Goal: Find specific fact: Find specific fact

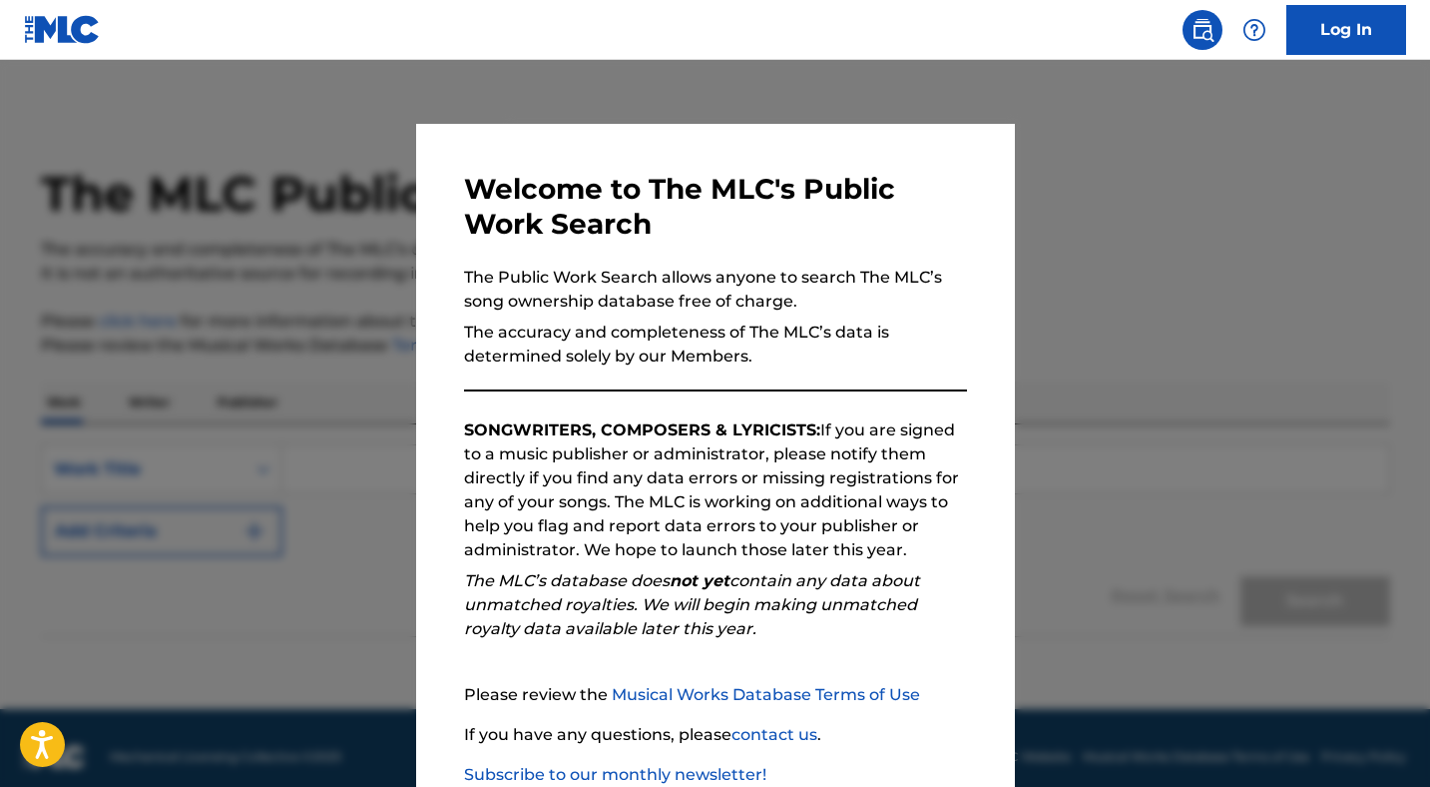
scroll to position [127, 0]
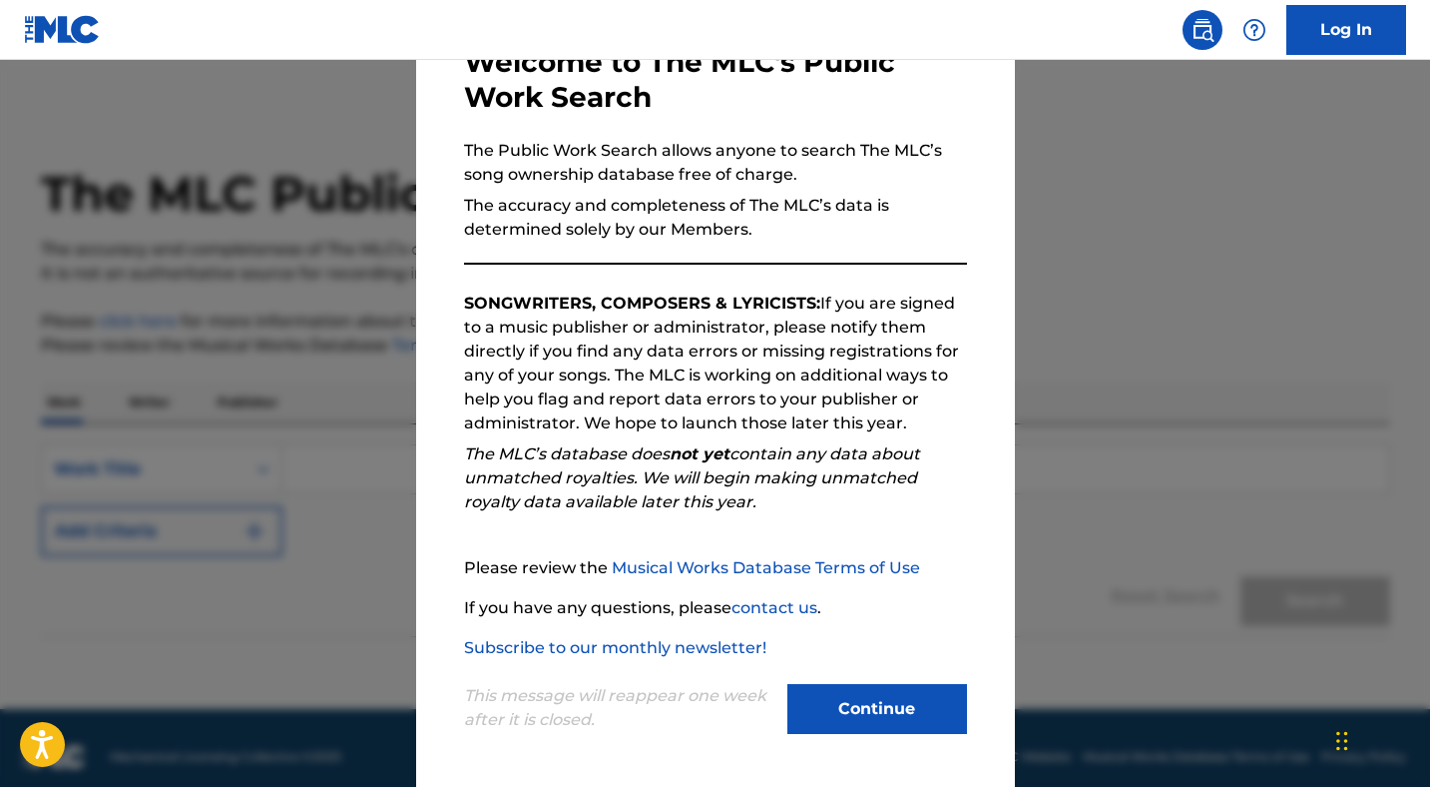
click at [886, 686] on button "Continue" at bounding box center [878, 709] width 180 height 50
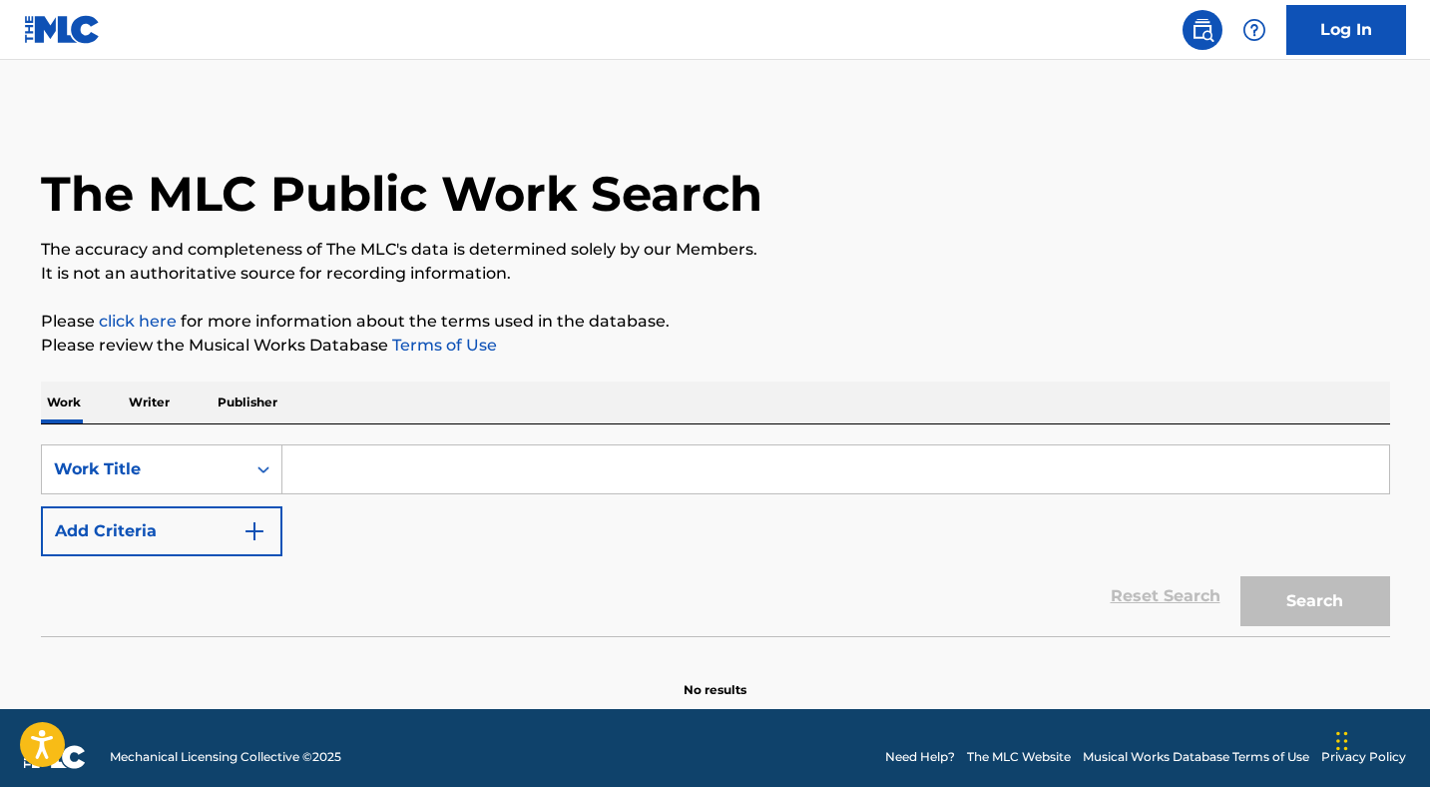
click at [139, 405] on p "Writer" at bounding box center [149, 402] width 53 height 42
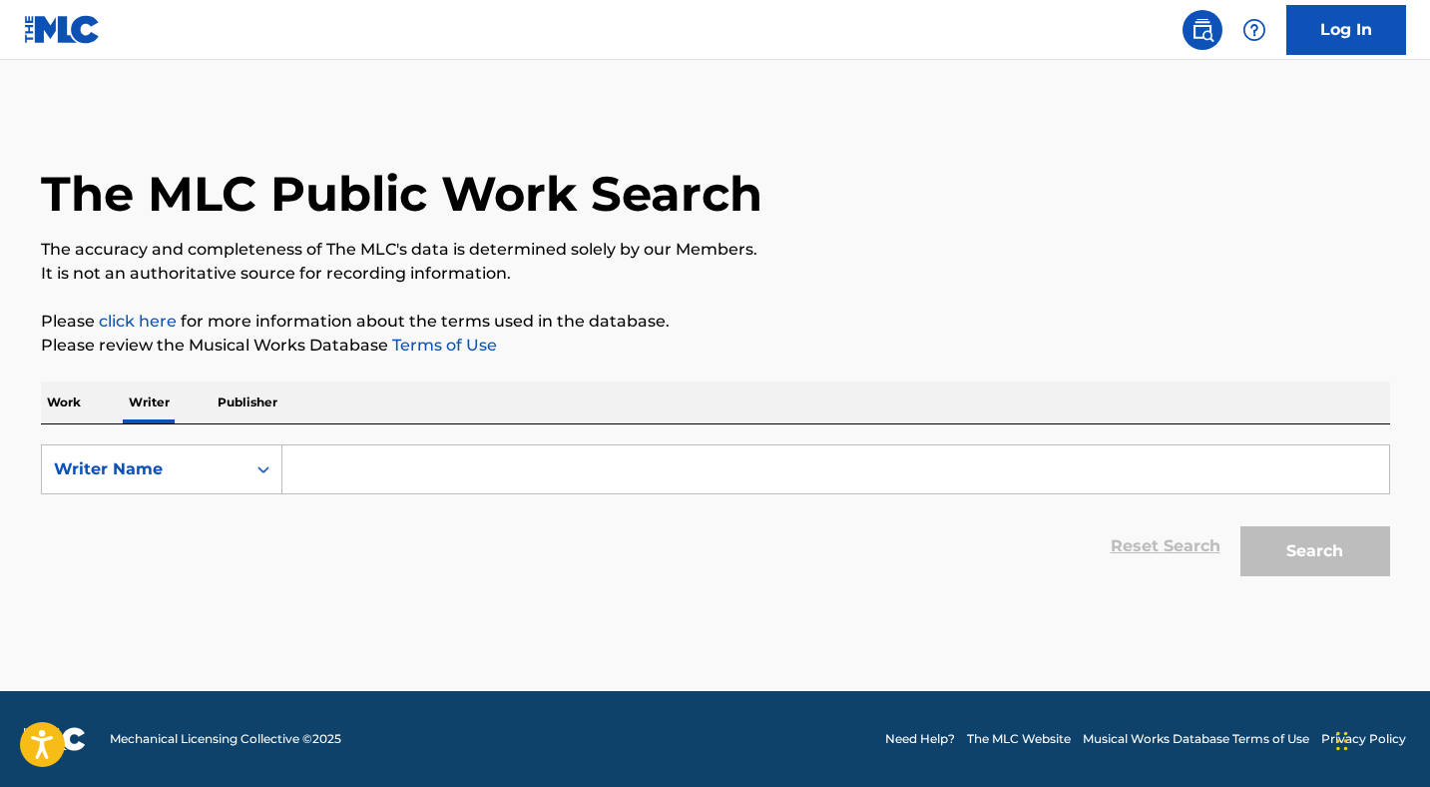
click at [348, 463] on input "Search Form" at bounding box center [835, 469] width 1107 height 48
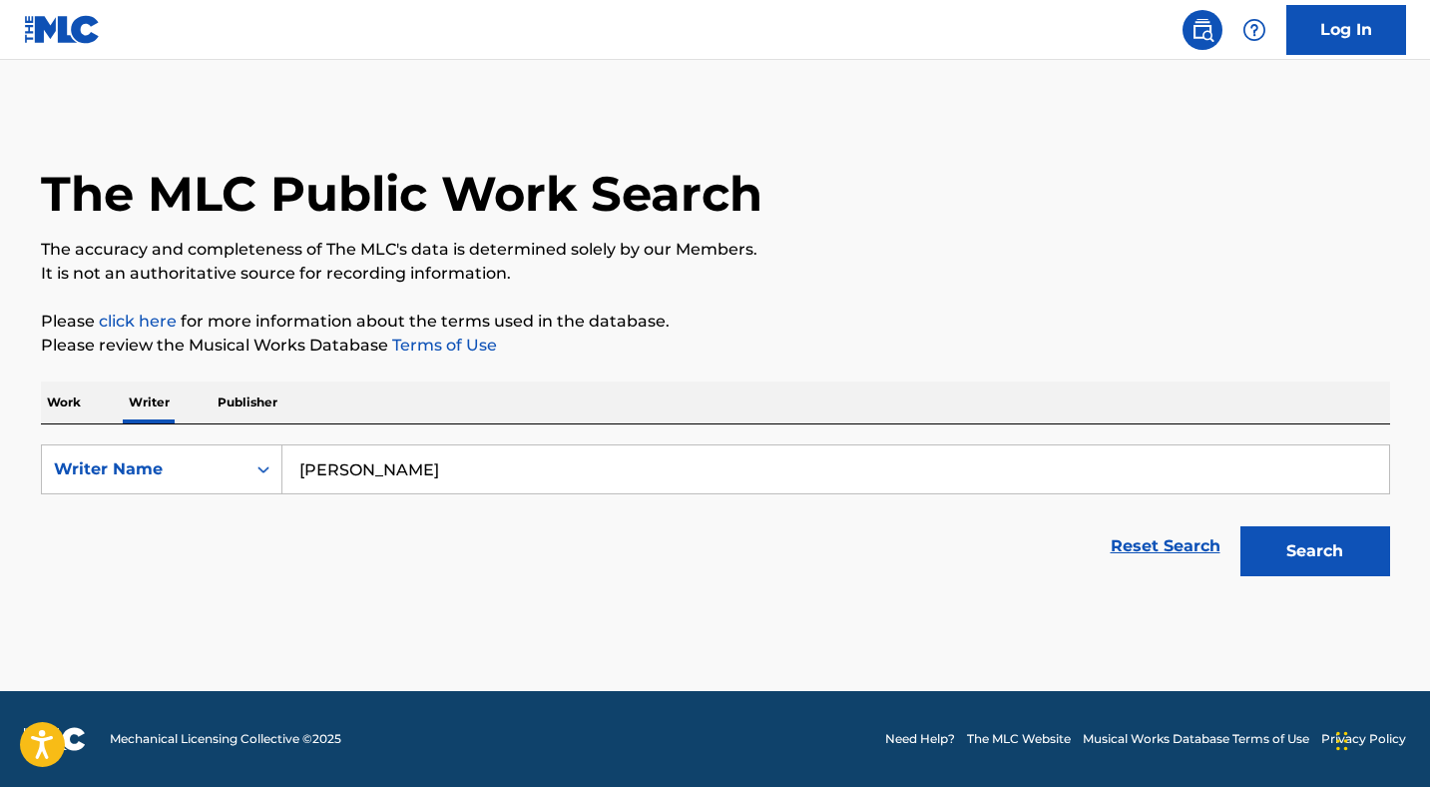
type input "[PERSON_NAME]"
click at [1310, 555] on button "Search" at bounding box center [1316, 551] width 150 height 50
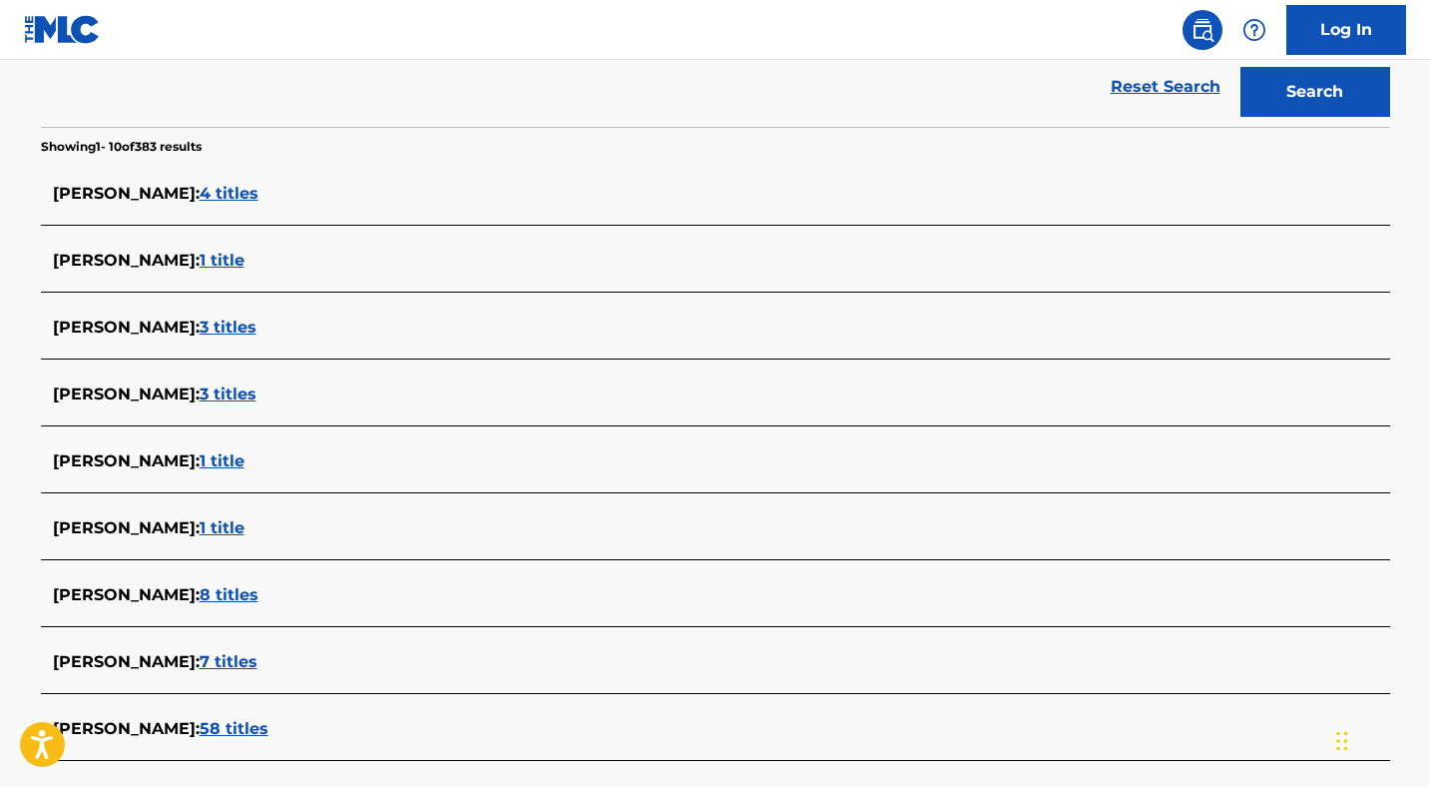
scroll to position [612, 0]
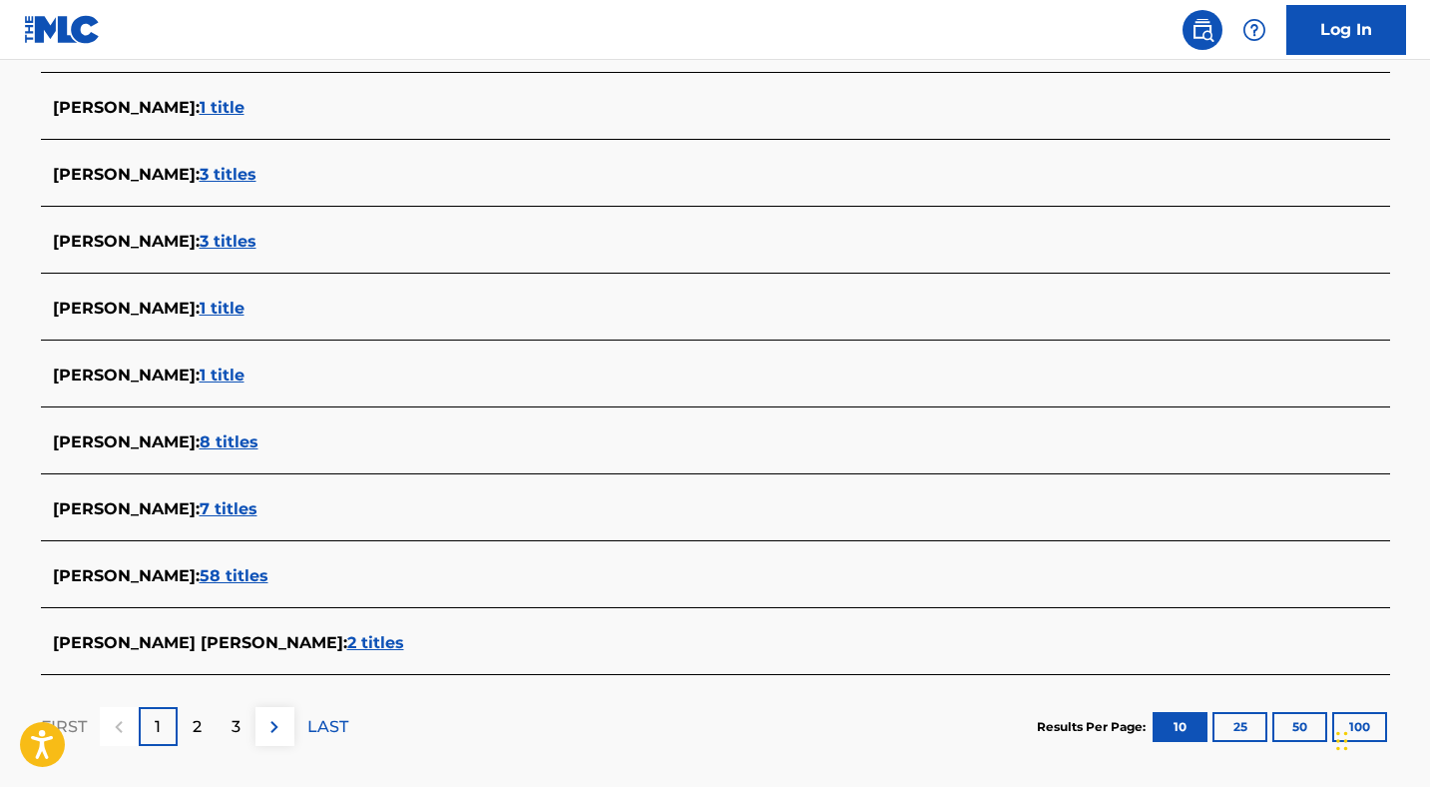
click at [220, 580] on span "58 titles" at bounding box center [234, 575] width 69 height 19
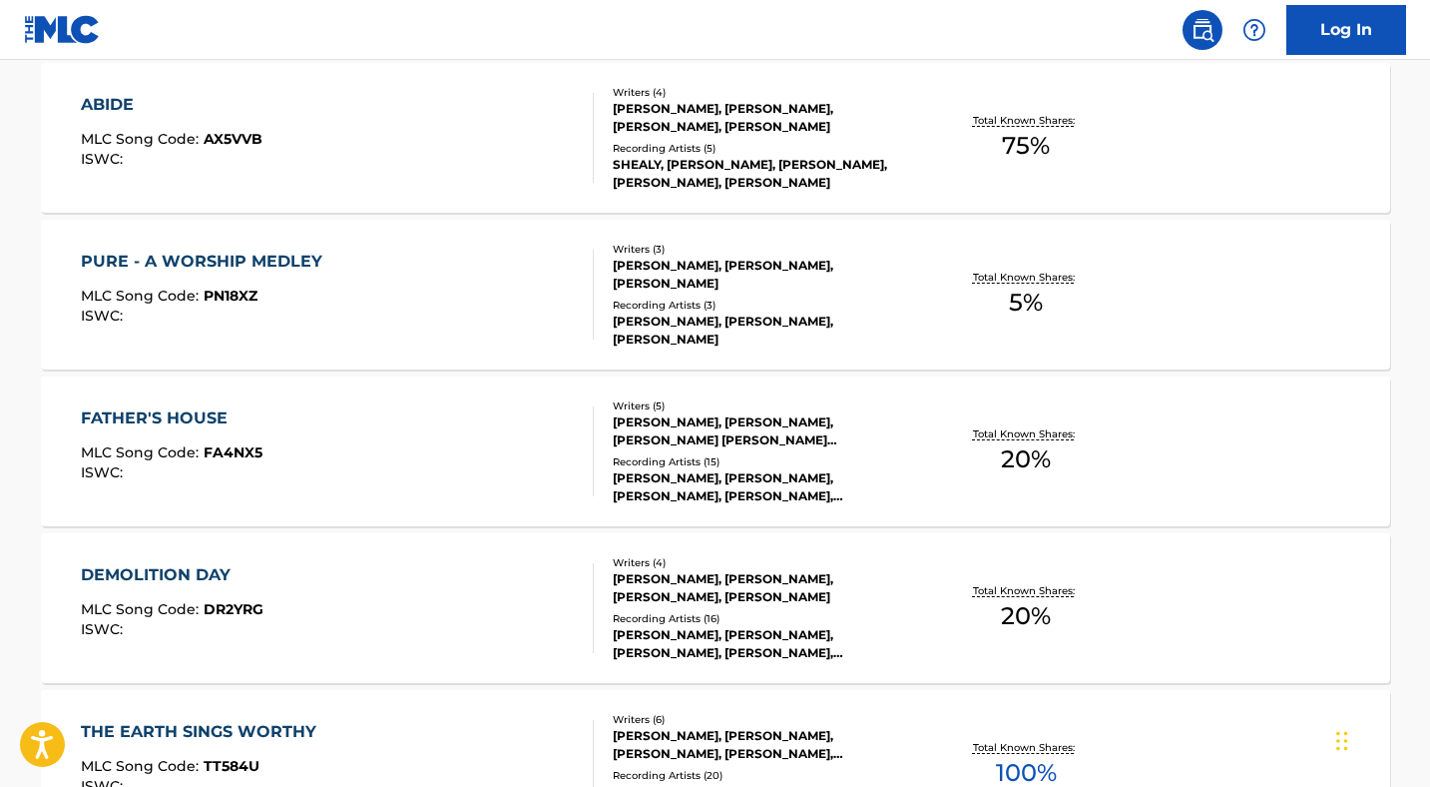
scroll to position [603, 0]
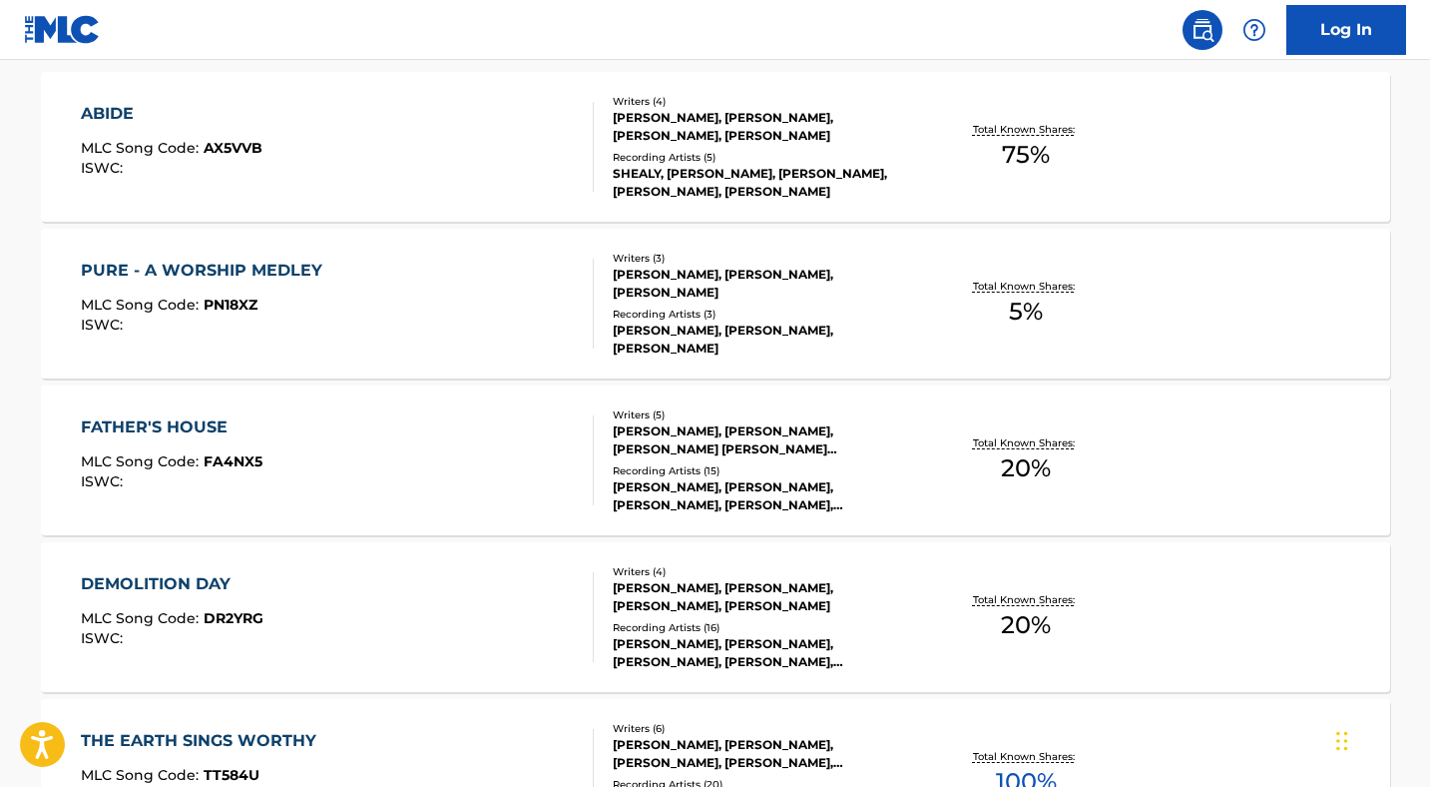
click at [154, 277] on div "PURE - A WORSHIP MEDLEY" at bounding box center [207, 271] width 252 height 24
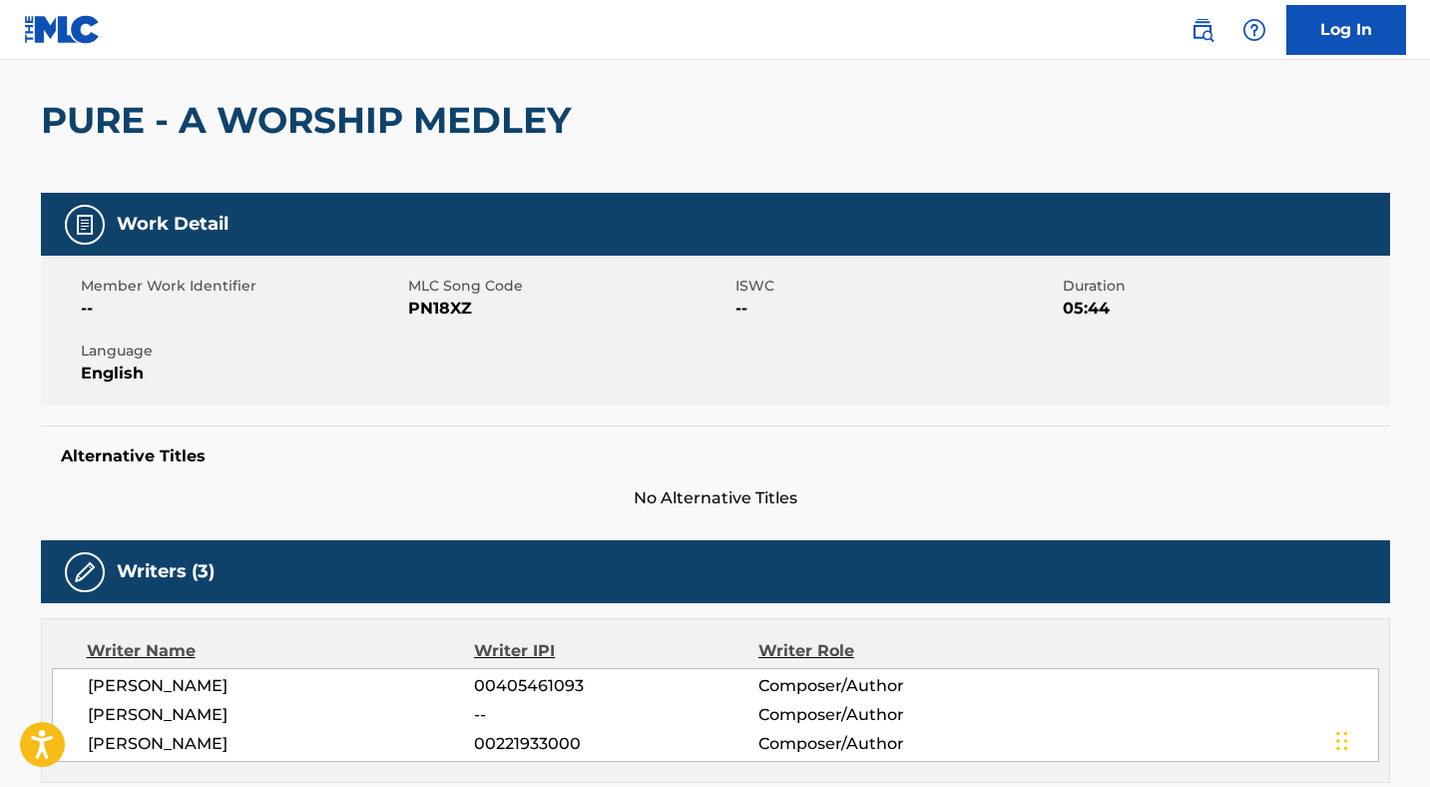
scroll to position [287, 0]
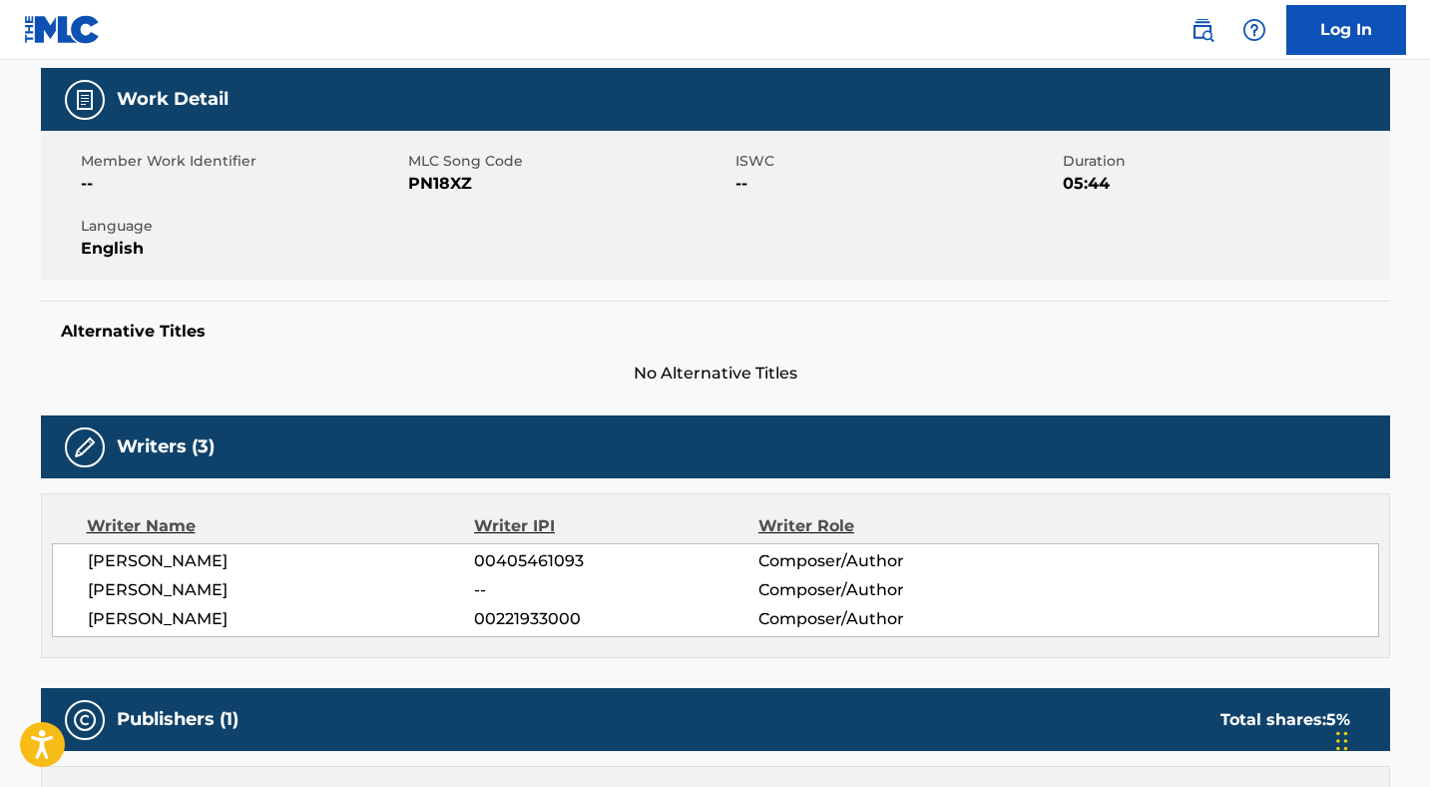
click at [195, 578] on span "[PERSON_NAME]" at bounding box center [281, 590] width 387 height 24
copy div "[PERSON_NAME]"
click at [150, 550] on span "[PERSON_NAME]" at bounding box center [281, 561] width 387 height 24
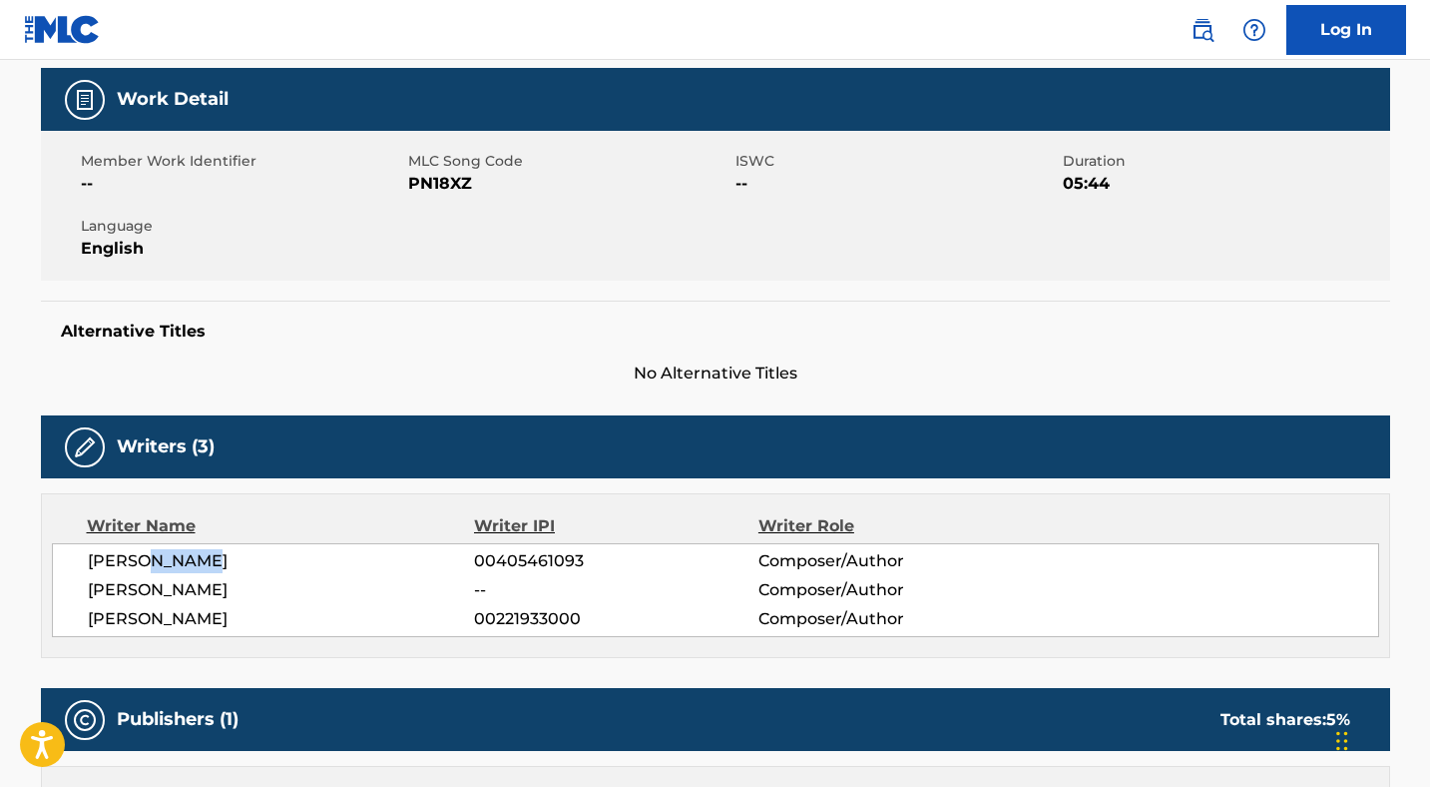
click at [150, 550] on span "[PERSON_NAME]" at bounding box center [281, 561] width 387 height 24
copy div "[PERSON_NAME]"
click at [172, 592] on span "[PERSON_NAME]" at bounding box center [281, 590] width 387 height 24
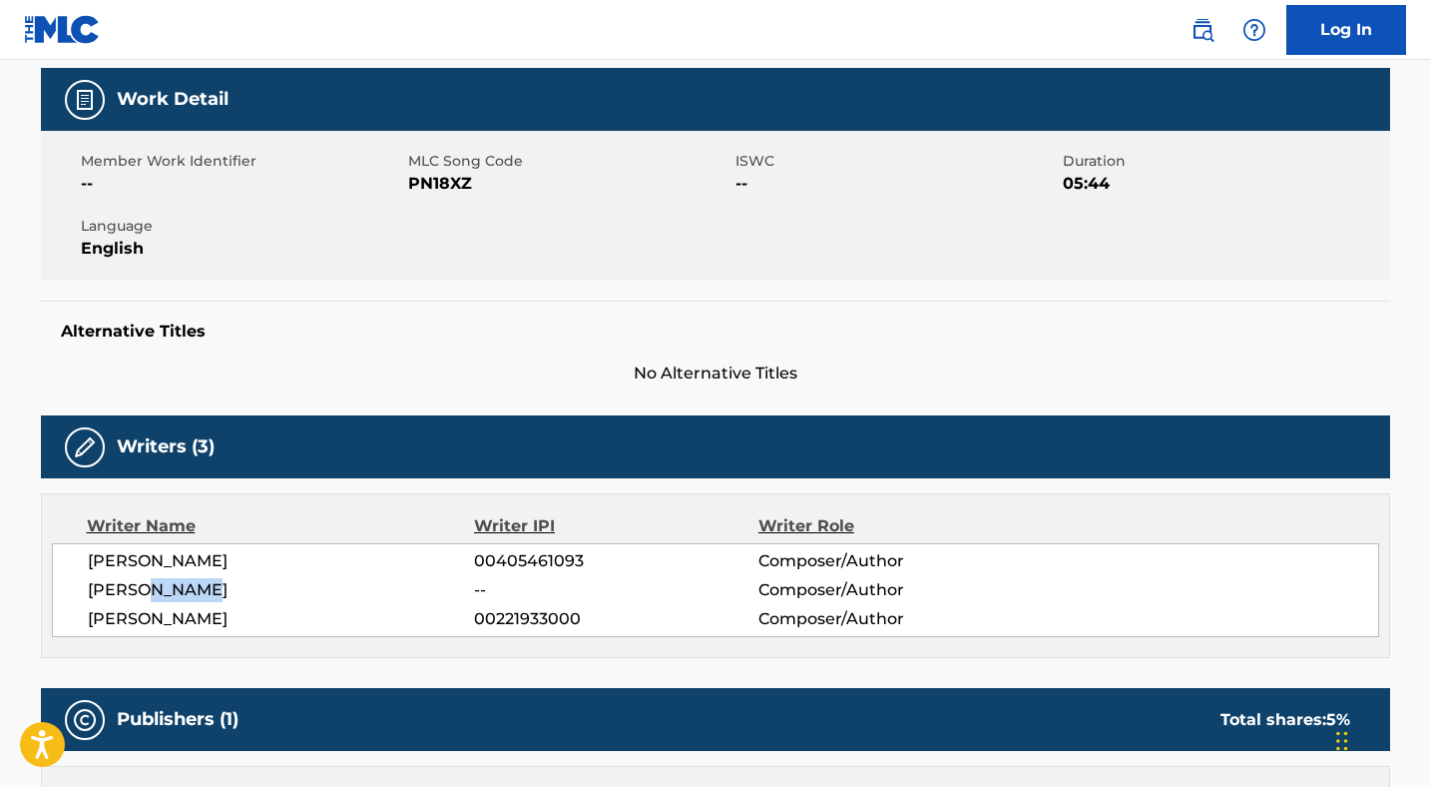
click at [172, 592] on span "[PERSON_NAME]" at bounding box center [281, 590] width 387 height 24
copy div "[PERSON_NAME]"
click at [167, 616] on span "[PERSON_NAME]" at bounding box center [281, 619] width 387 height 24
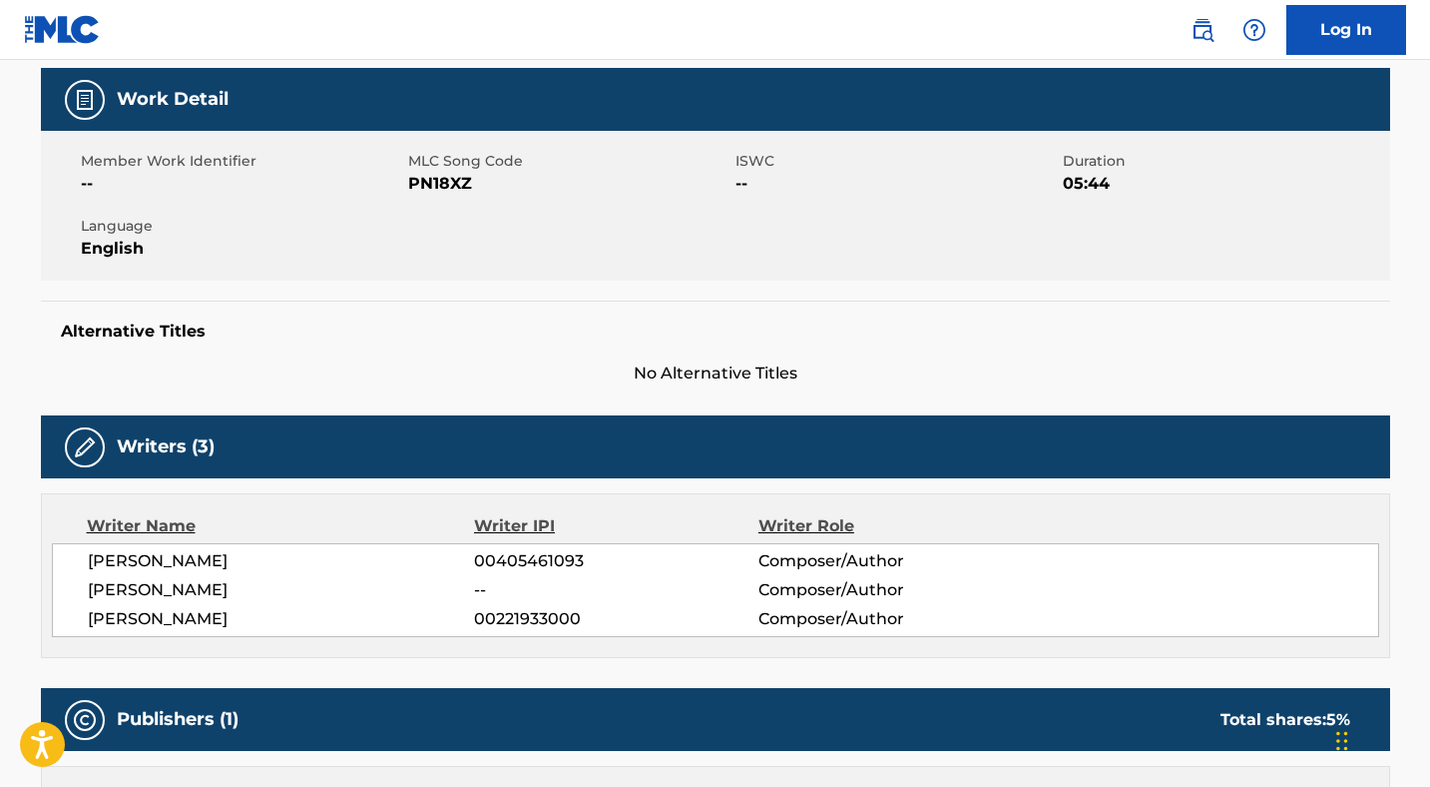
click at [198, 617] on span "[PERSON_NAME]" at bounding box center [281, 619] width 387 height 24
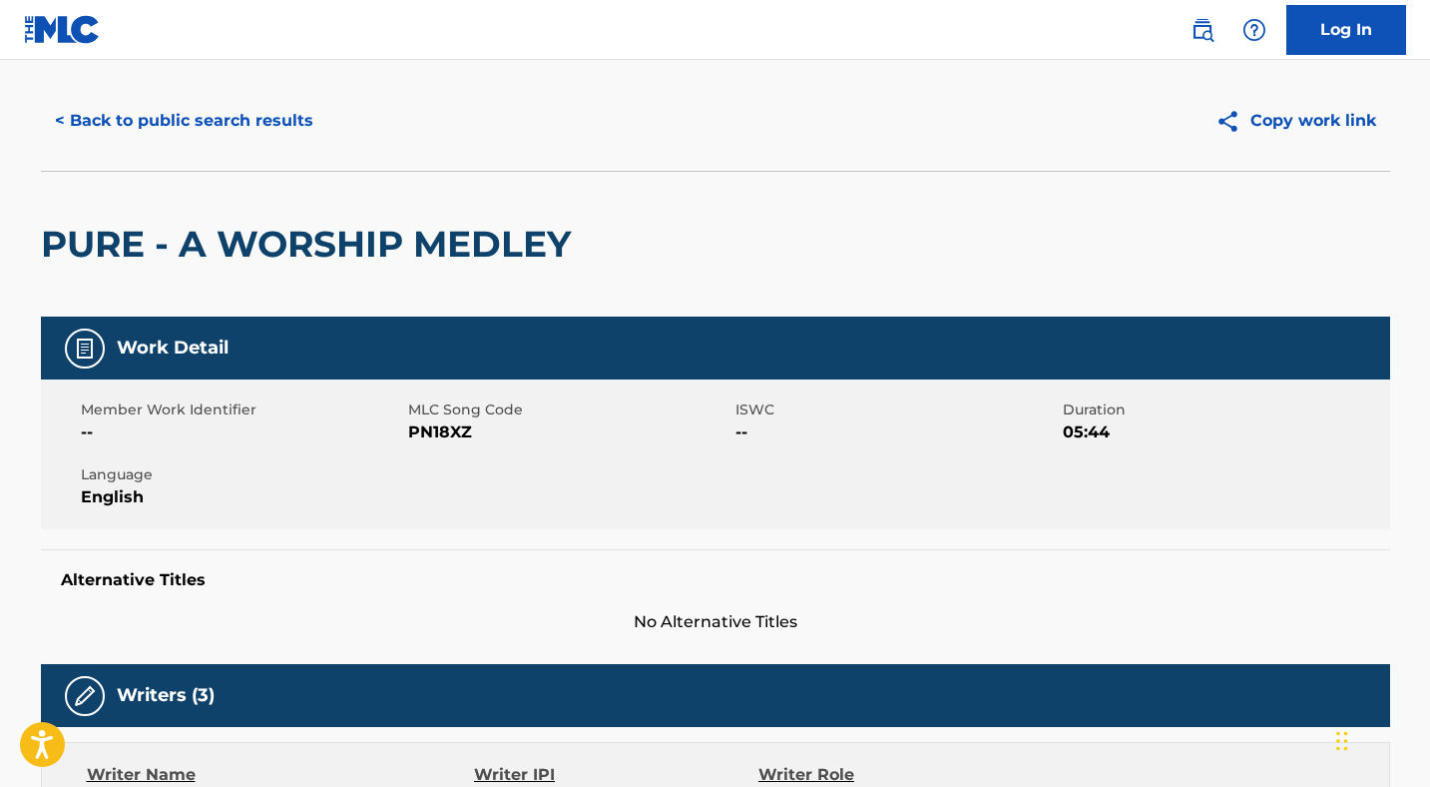
scroll to position [0, 0]
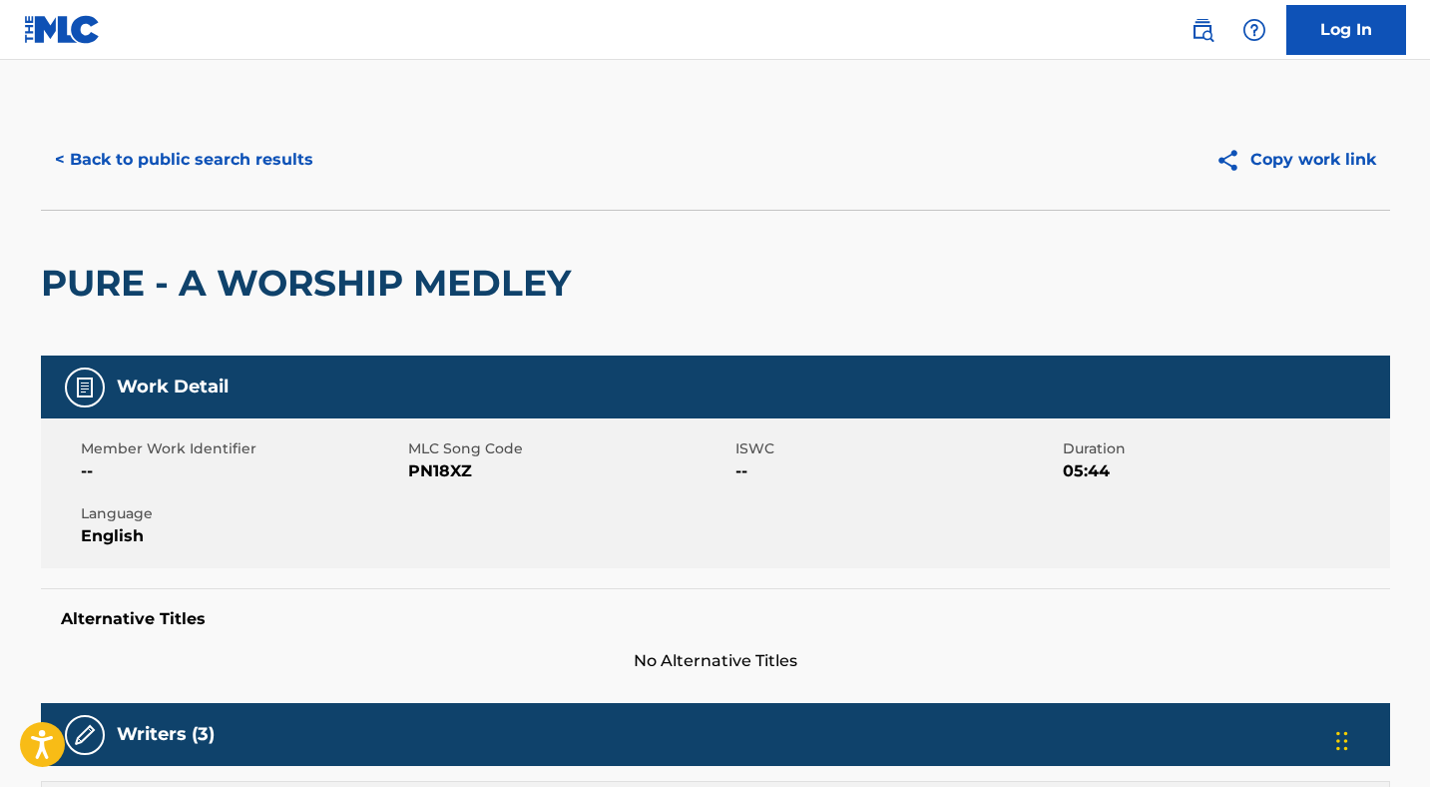
click at [375, 292] on h2 "PURE - A WORSHIP MEDLEY" at bounding box center [311, 283] width 540 height 45
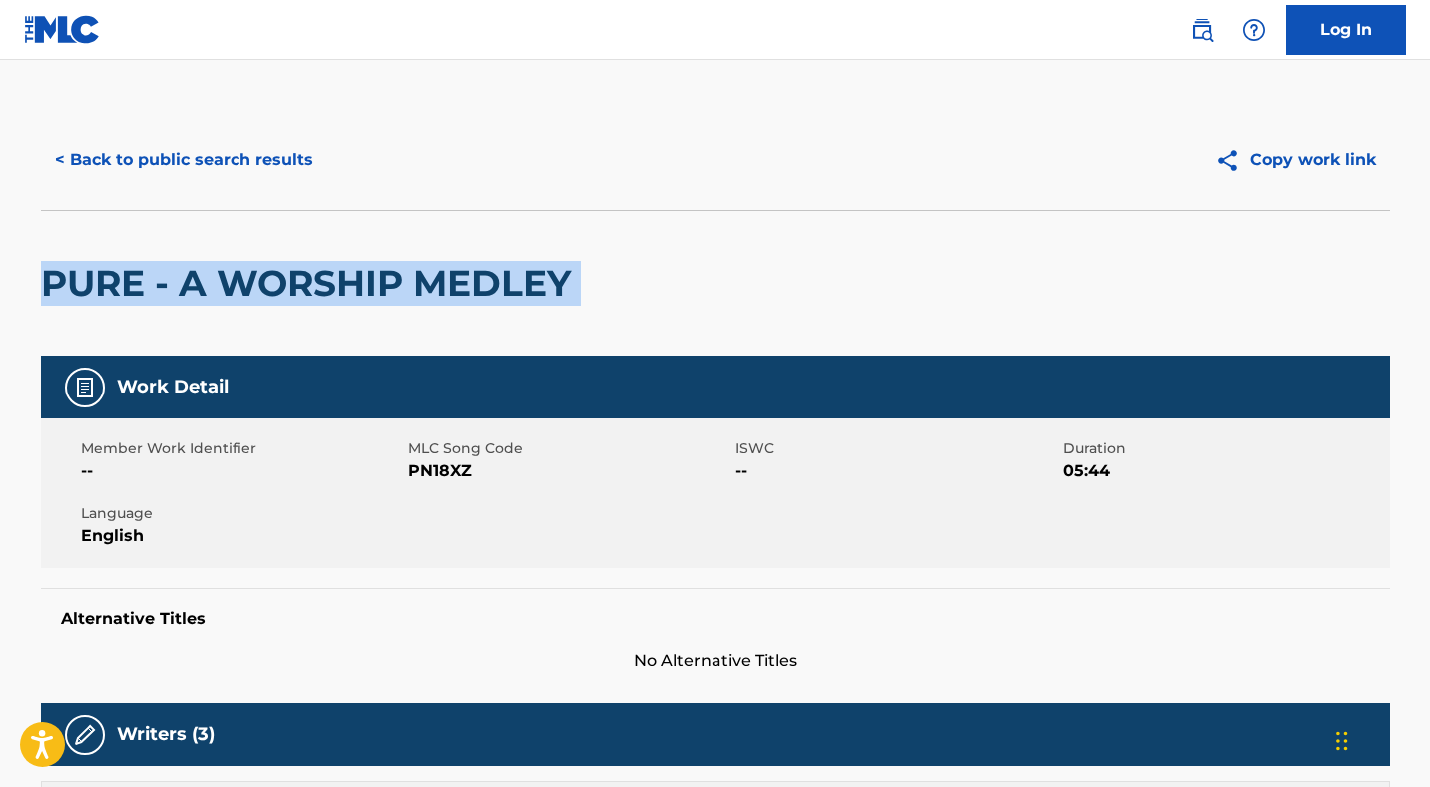
click at [375, 292] on h2 "PURE - A WORSHIP MEDLEY" at bounding box center [311, 283] width 540 height 45
copy div "PURE - A WORSHIP MEDLEY"
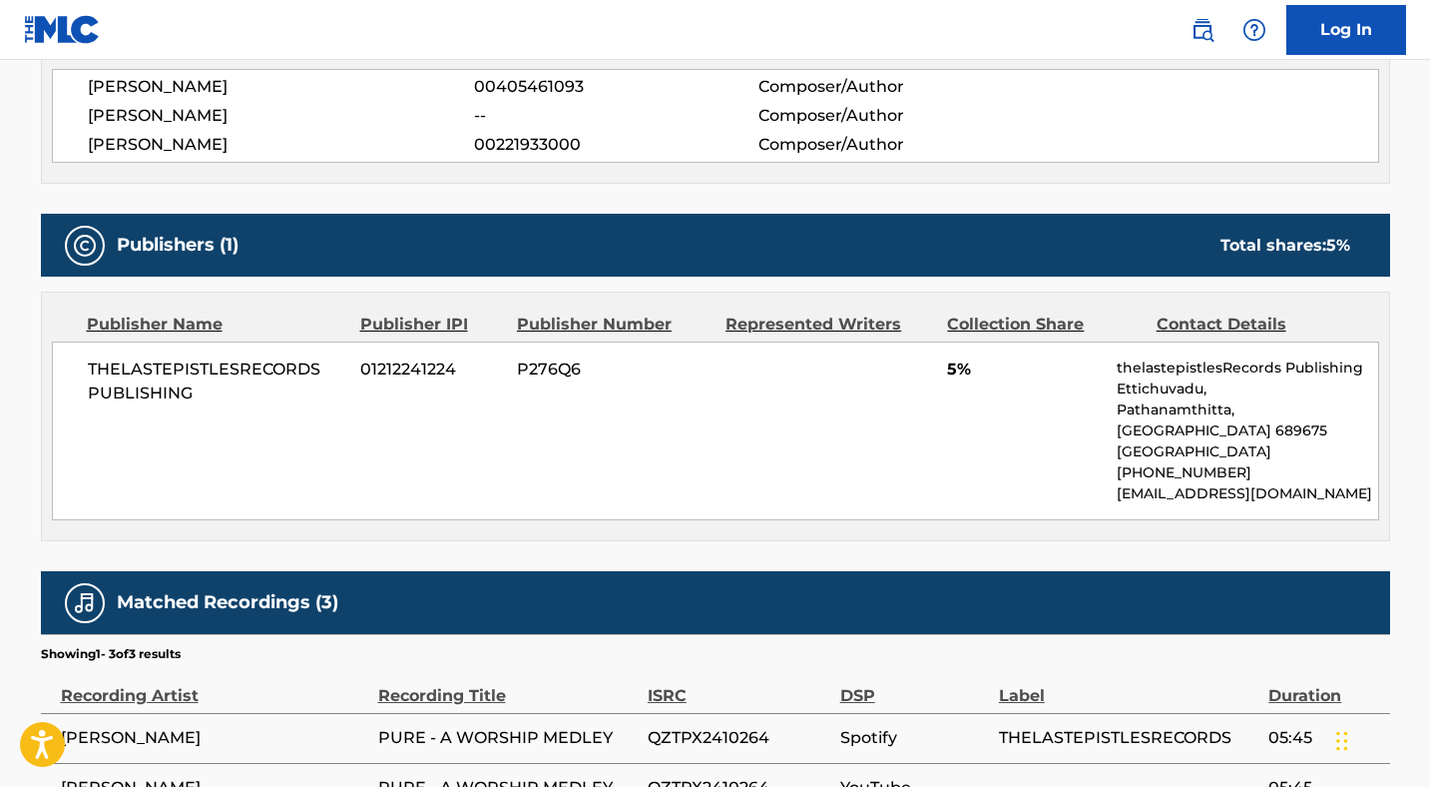
scroll to position [751, 0]
